Goal: Information Seeking & Learning: Learn about a topic

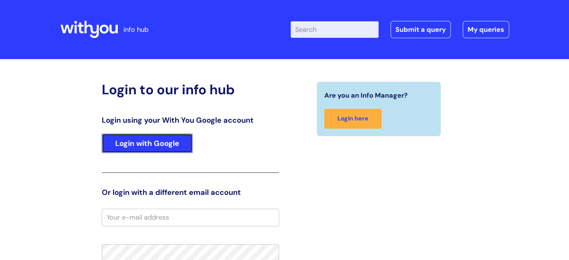
click at [136, 138] on link "Login with Google" at bounding box center [147, 142] width 91 height 19
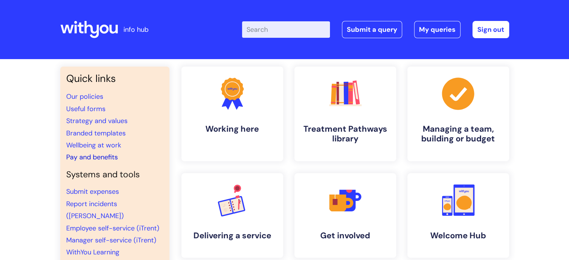
click at [110, 157] on link "Pay and benefits" at bounding box center [92, 157] width 52 height 9
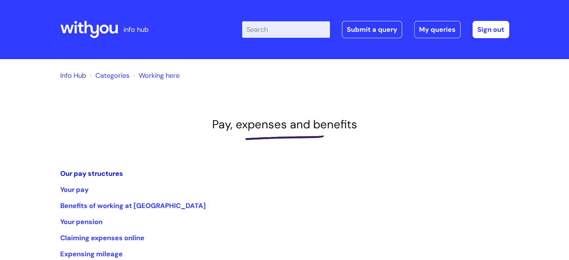
click at [105, 173] on link "Our pay structures" at bounding box center [91, 173] width 63 height 9
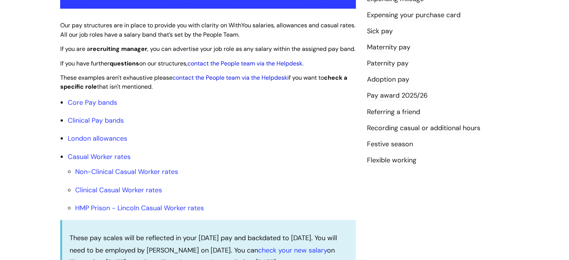
scroll to position [150, 0]
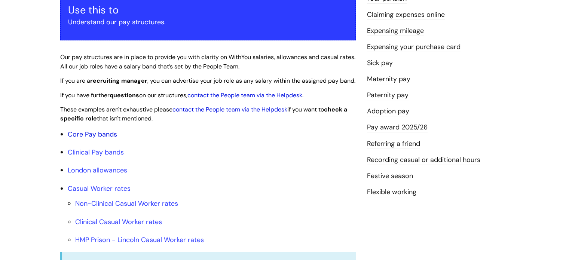
click at [111, 139] on link "Core Pay bands" at bounding box center [92, 134] width 49 height 9
click at [385, 125] on link "Pay award 2025/26" at bounding box center [397, 128] width 61 height 10
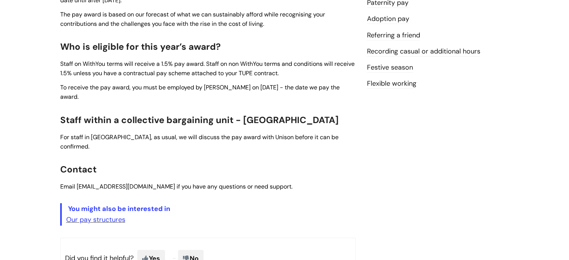
scroll to position [262, 0]
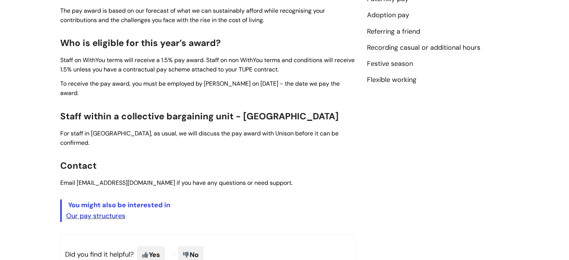
click at [120, 211] on link "Our pay structures" at bounding box center [95, 215] width 59 height 9
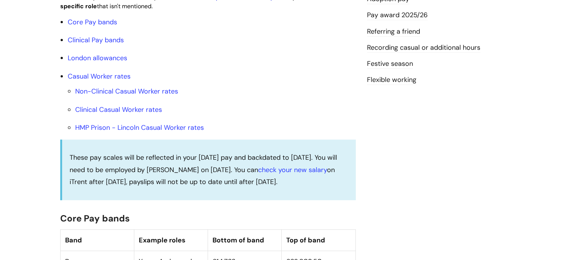
scroll to position [112, 0]
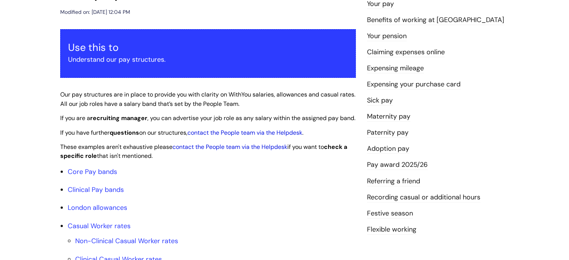
click at [408, 165] on link "Pay award 2025/26" at bounding box center [397, 165] width 61 height 10
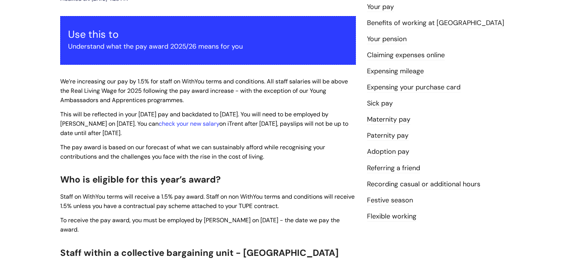
scroll to position [224, 0]
